Goal: Task Accomplishment & Management: Manage account settings

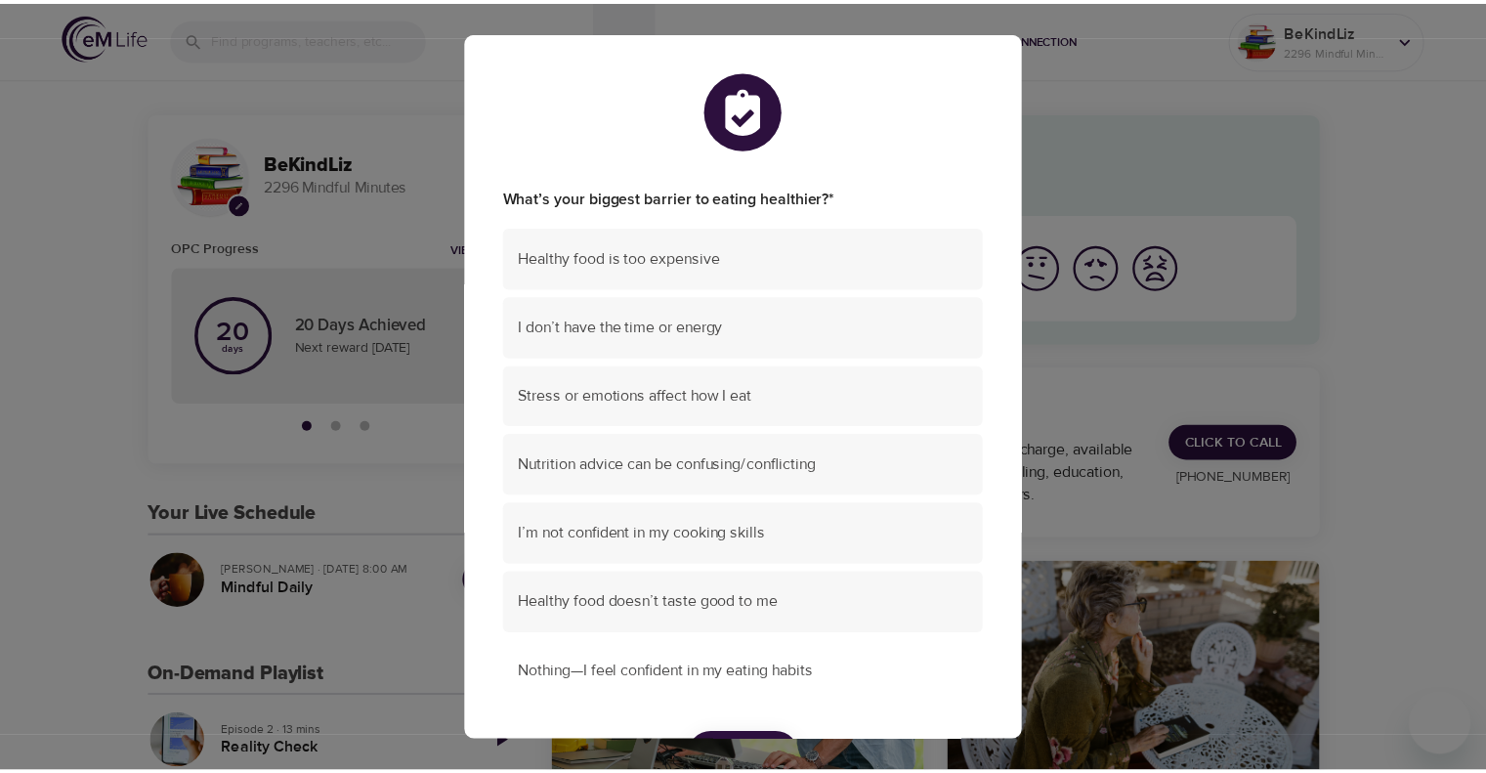
scroll to position [123, 0]
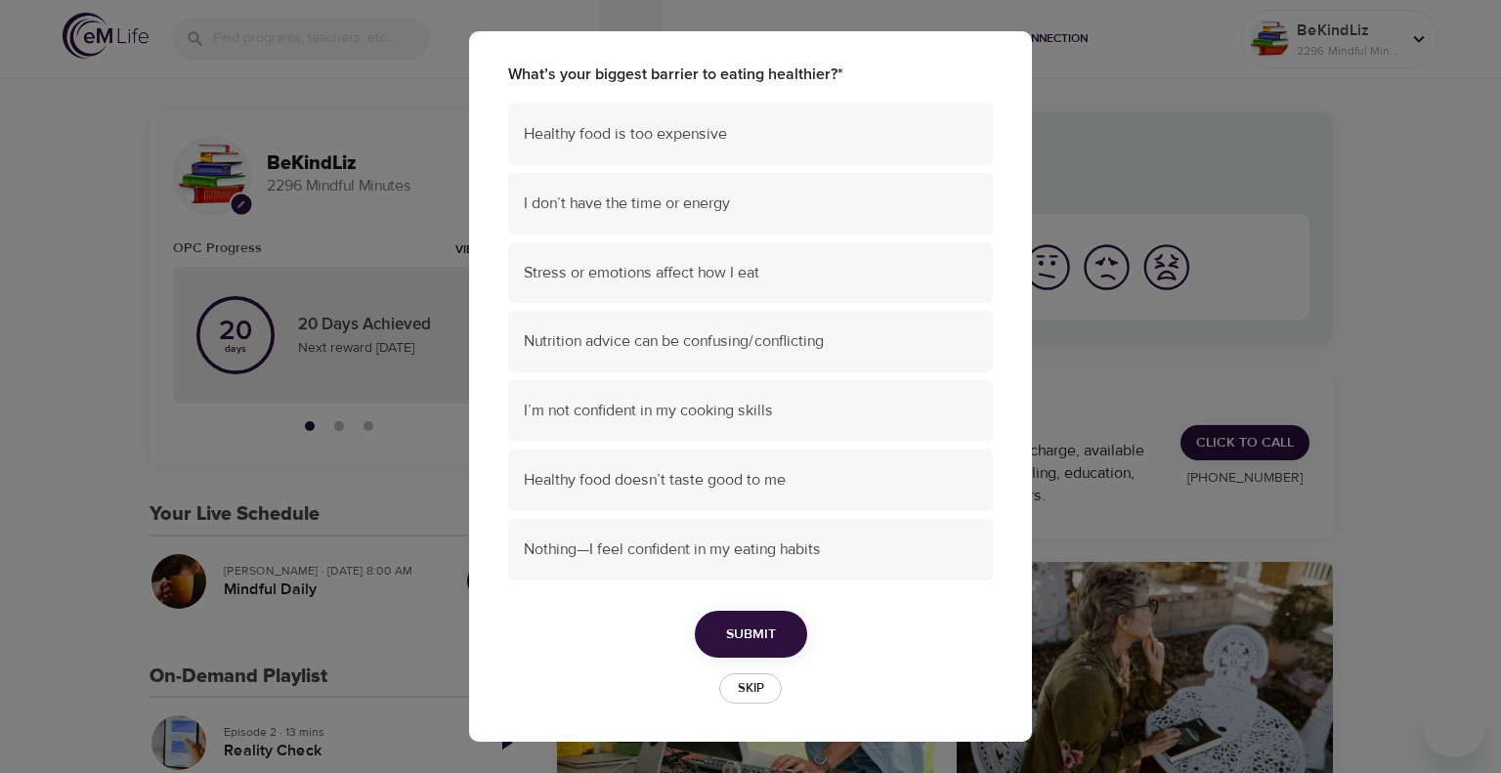
click at [747, 690] on span "Skip" at bounding box center [750, 688] width 43 height 22
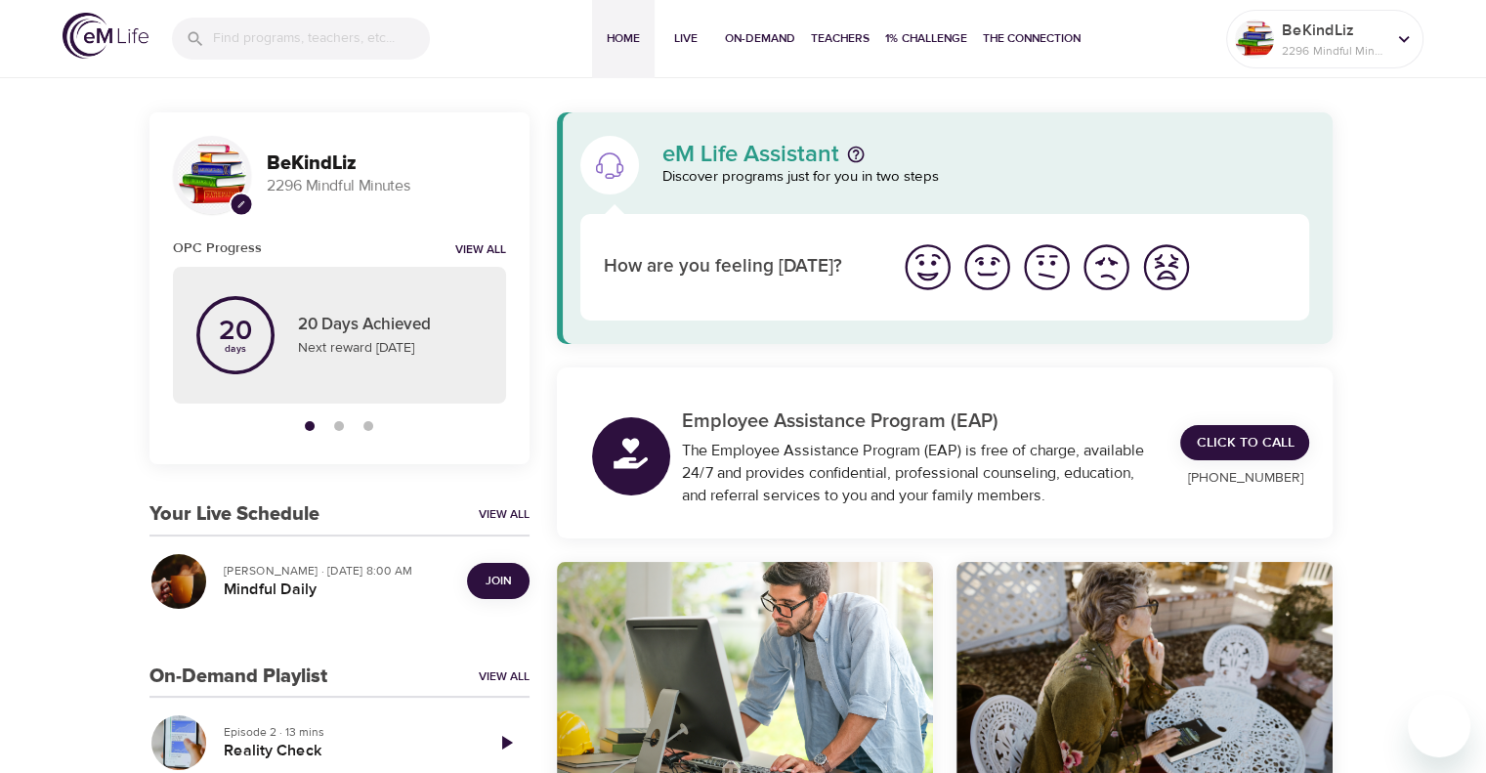
click at [501, 581] on span "Join" at bounding box center [498, 581] width 25 height 21
click at [506, 579] on span "Join" at bounding box center [498, 581] width 25 height 21
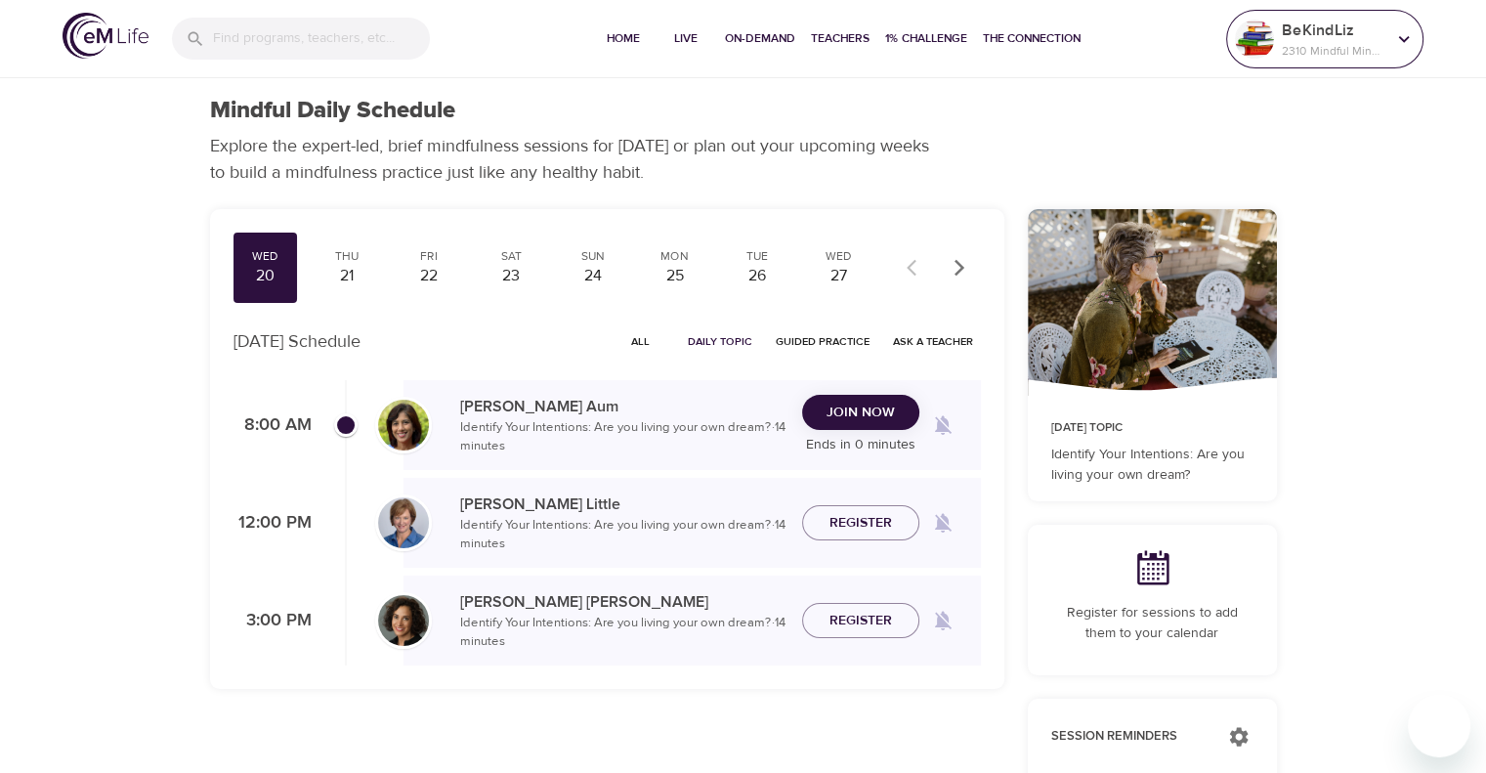
click at [1296, 43] on p "2310 Mindful Minutes" at bounding box center [1334, 51] width 104 height 18
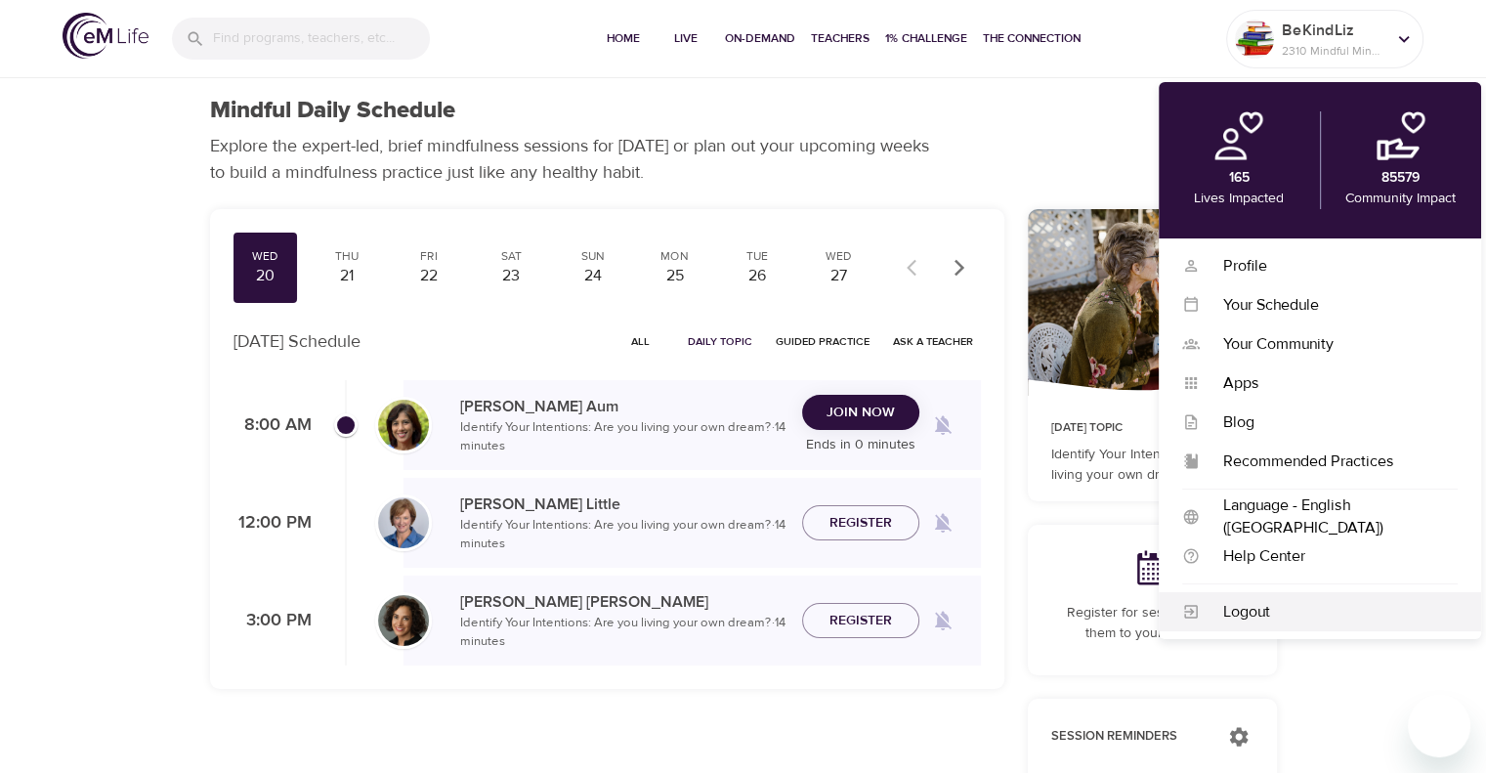
click at [1269, 617] on div "Logout" at bounding box center [1329, 612] width 258 height 22
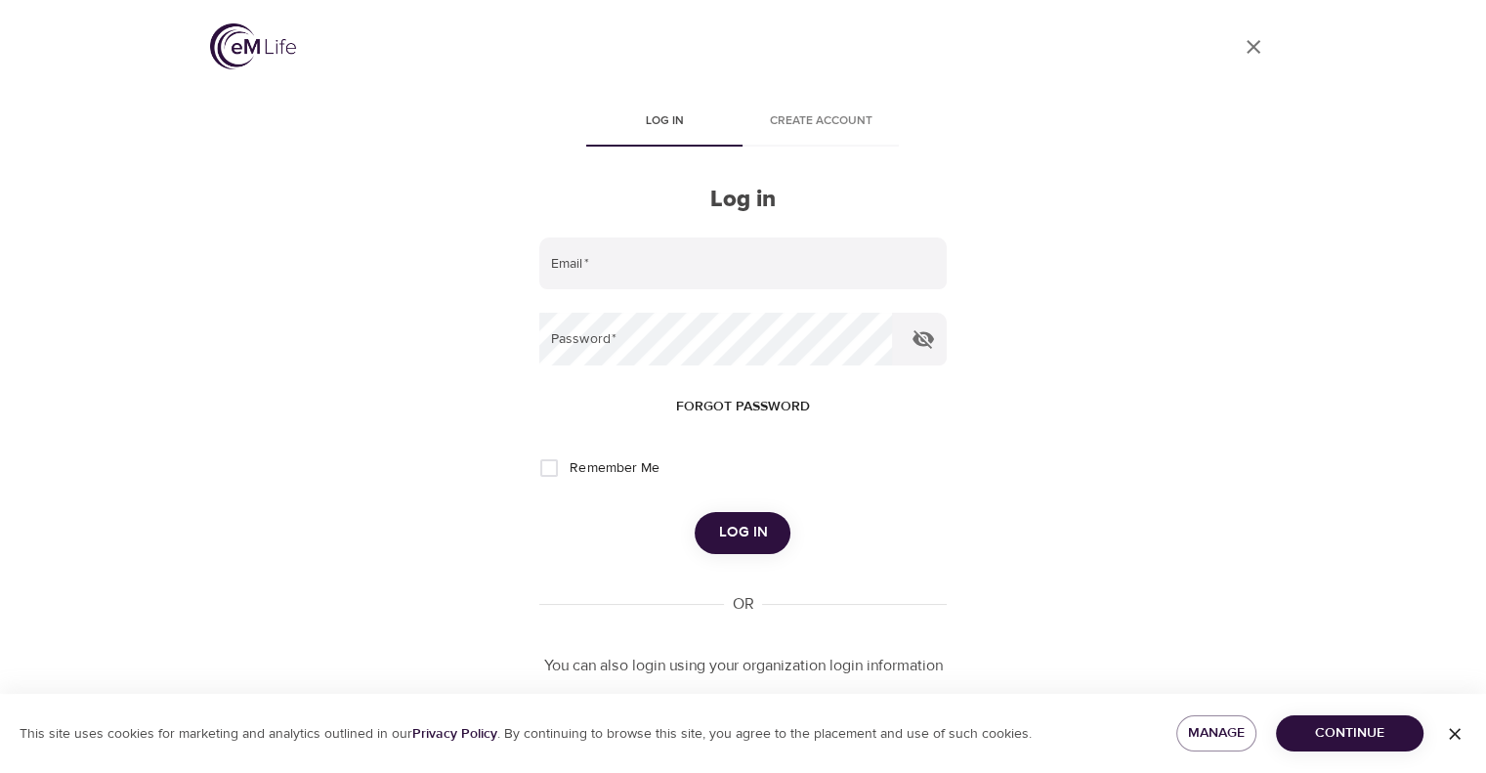
type input "[PERSON_NAME][EMAIL_ADDRESS][PERSON_NAME][DOMAIN_NAME]"
